Goal: Navigation & Orientation: Find specific page/section

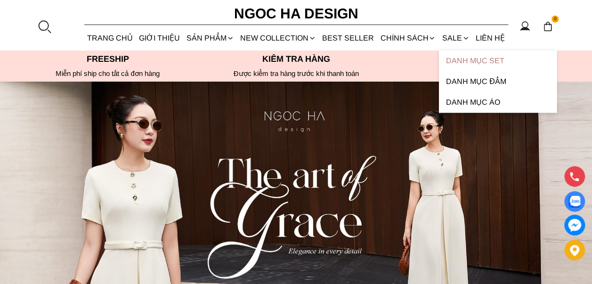
click at [461, 61] on link "Danh Mục Set" at bounding box center [498, 60] width 118 height 21
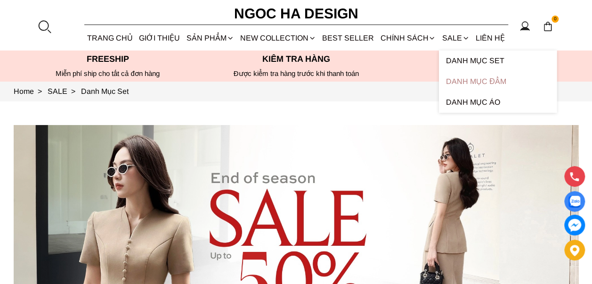
click at [466, 77] on link "Danh Mục Đầm" at bounding box center [498, 81] width 118 height 21
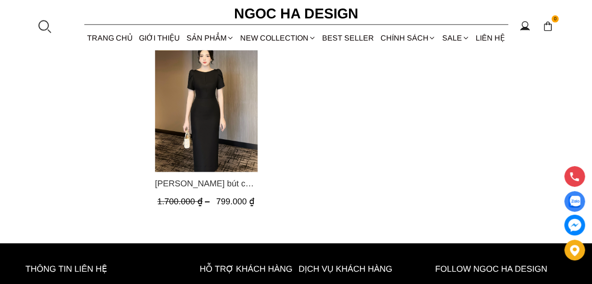
scroll to position [1036, 0]
